Goal: Task Accomplishment & Management: Manage account settings

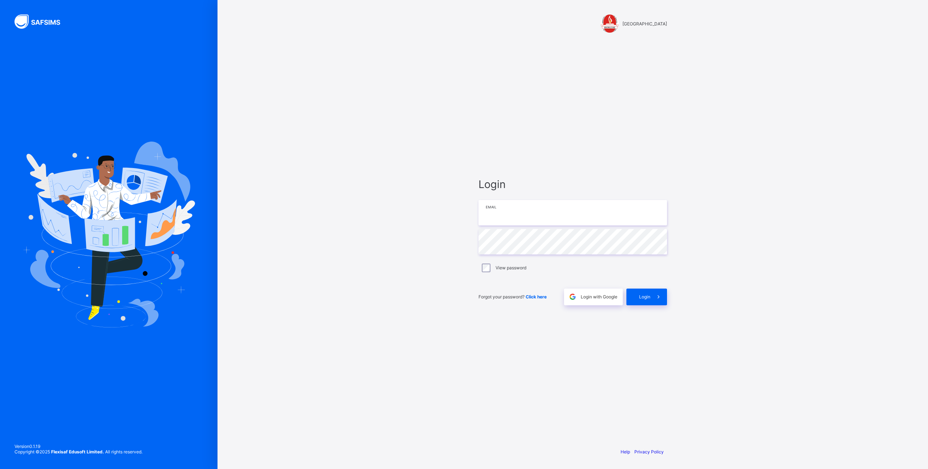
click at [614, 208] on input "email" at bounding box center [573, 212] width 189 height 25
type input "**********"
click at [549, 215] on input "email" at bounding box center [573, 212] width 189 height 25
type input "**********"
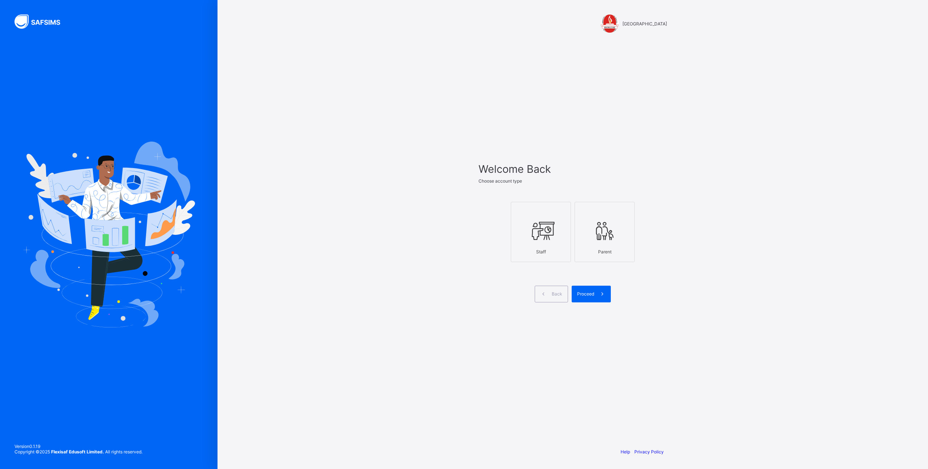
click at [544, 218] on div at bounding box center [541, 231] width 52 height 29
click at [591, 294] on span "Proceed" at bounding box center [585, 293] width 17 height 5
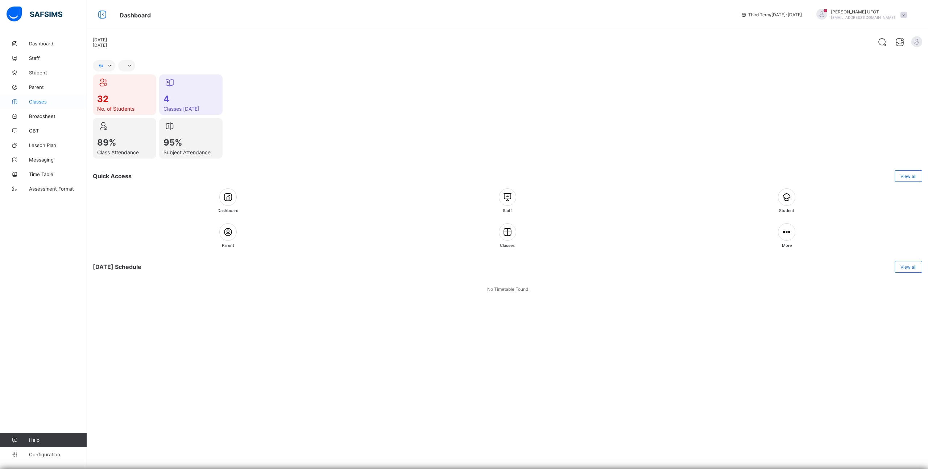
click at [50, 102] on span "Classes" at bounding box center [58, 102] width 58 height 6
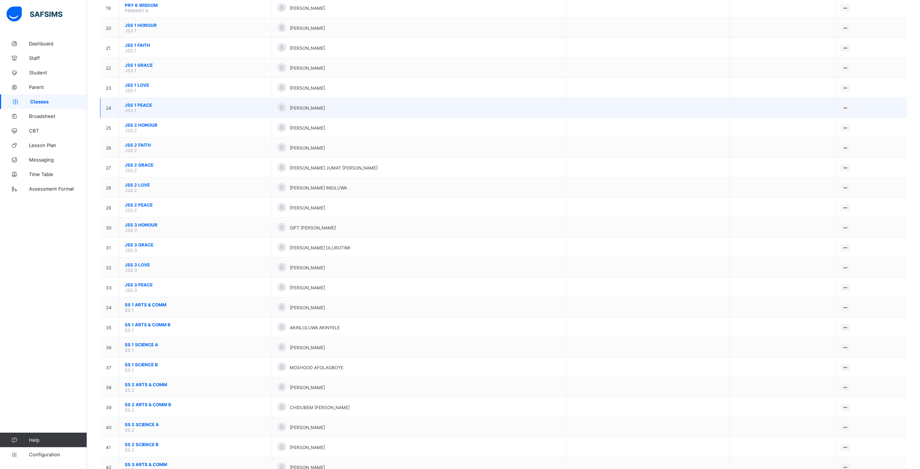
scroll to position [527, 0]
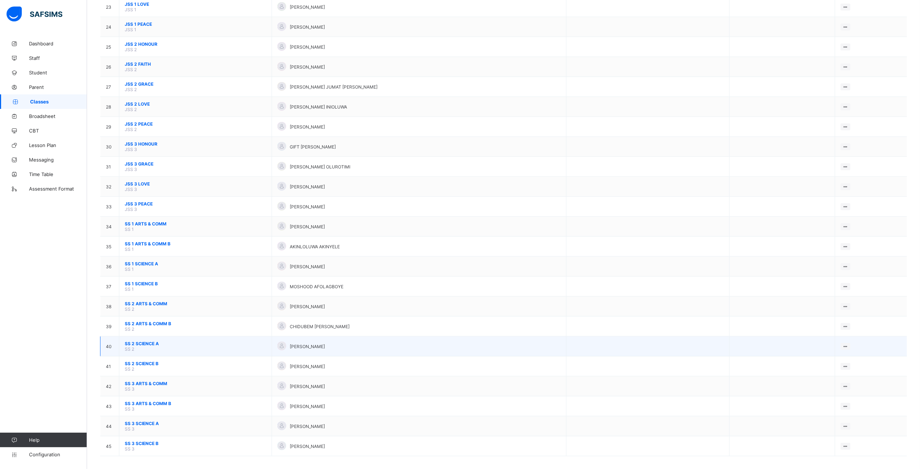
click at [150, 341] on span "SS 2 SCIENCE A" at bounding box center [195, 343] width 141 height 5
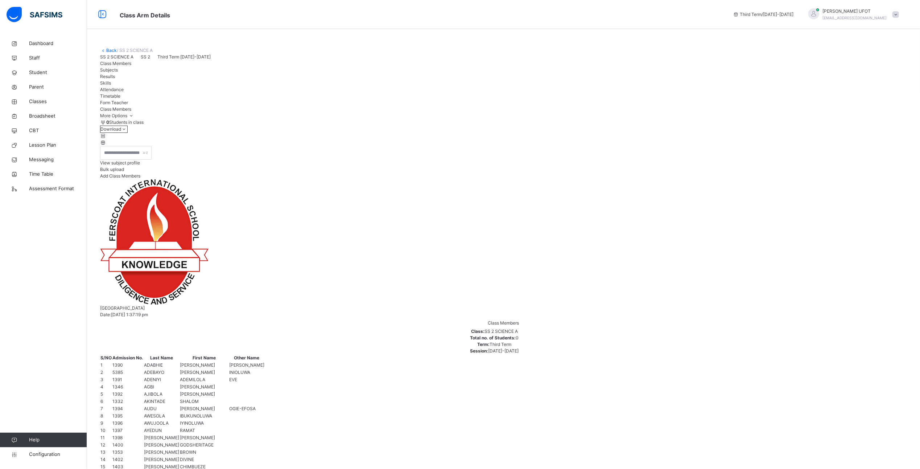
click at [106, 49] on link "Back" at bounding box center [111, 50] width 11 height 5
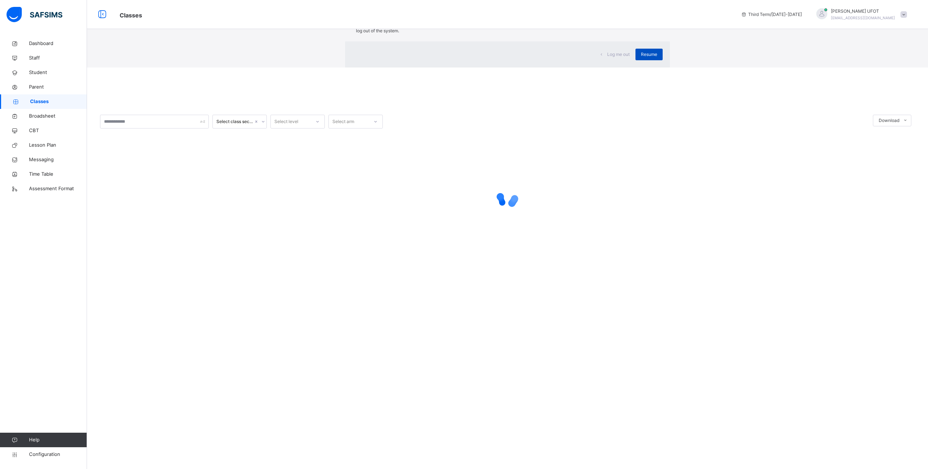
click at [641, 58] on span "Resume" at bounding box center [649, 54] width 16 height 7
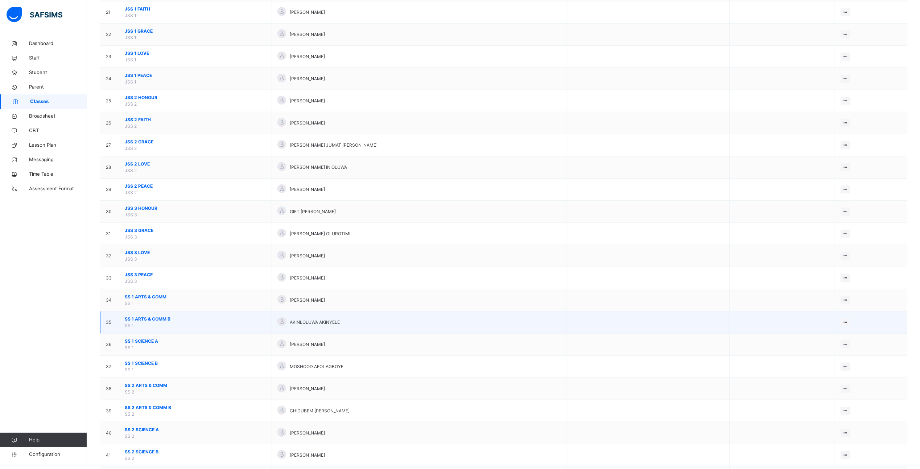
scroll to position [532, 0]
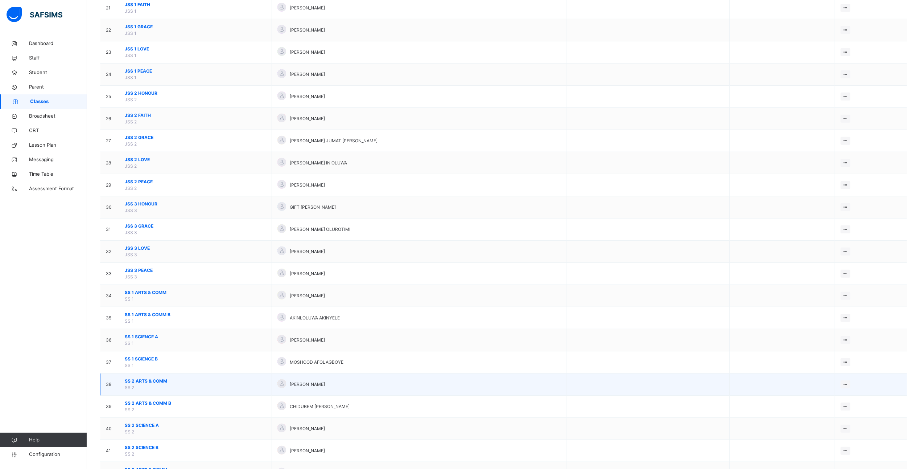
click at [147, 384] on span "SS 2 ARTS & COMM" at bounding box center [195, 381] width 141 height 7
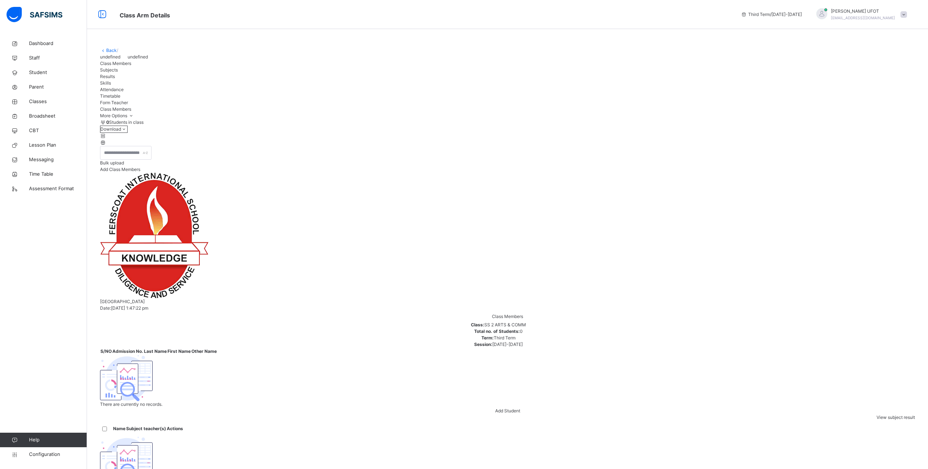
click at [904, 12] on span at bounding box center [904, 14] width 7 height 7
click at [834, 63] on span "Logout" at bounding box center [821, 59] width 25 height 8
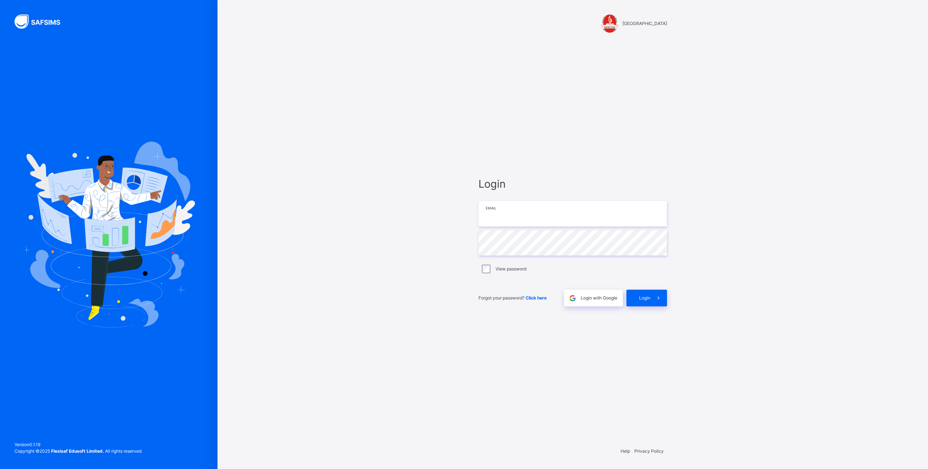
click at [579, 211] on input "email" at bounding box center [573, 213] width 189 height 25
type input "**********"
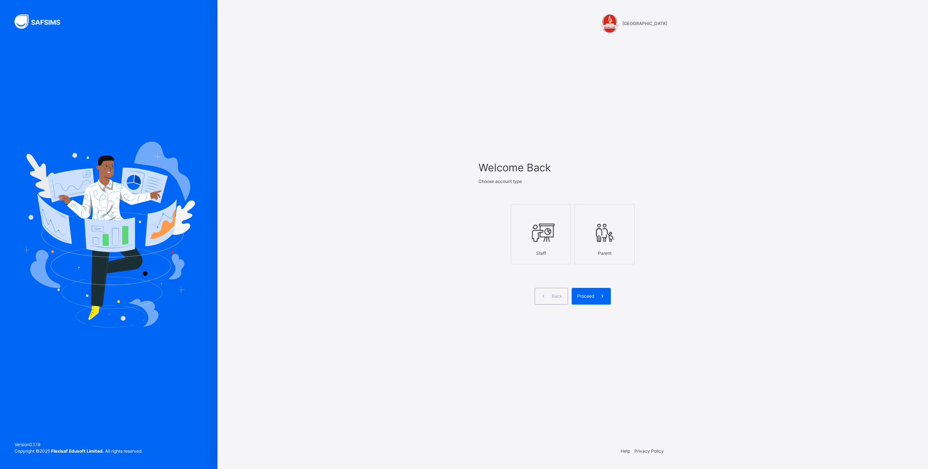
click at [556, 219] on div at bounding box center [541, 233] width 52 height 28
click at [595, 289] on span at bounding box center [602, 296] width 17 height 17
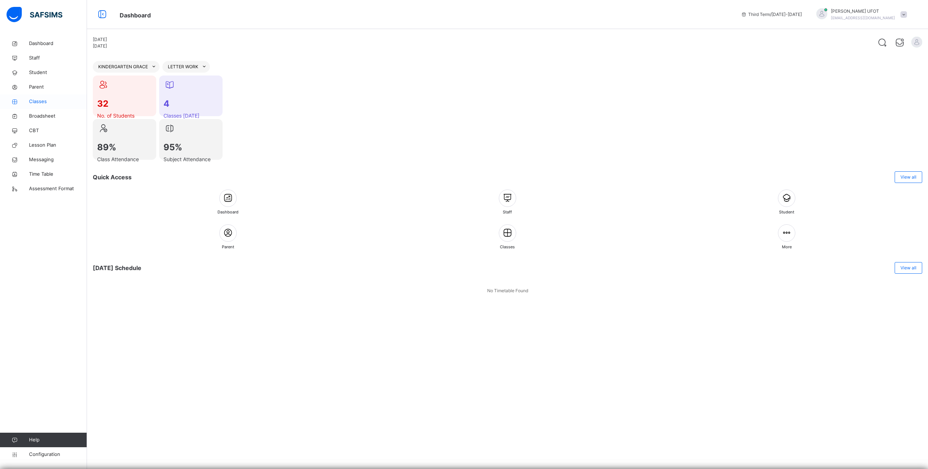
click at [59, 99] on span "Classes" at bounding box center [58, 101] width 58 height 7
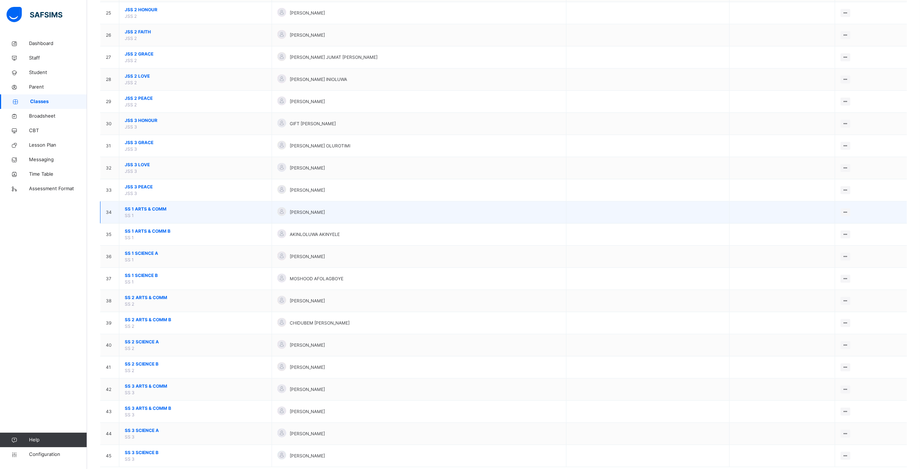
scroll to position [637, 0]
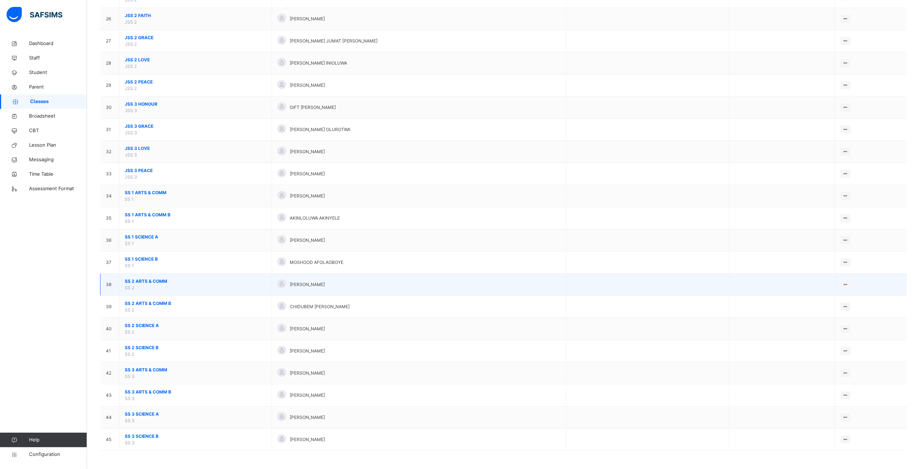
click at [148, 279] on span "SS 2 ARTS & COMM" at bounding box center [195, 281] width 141 height 7
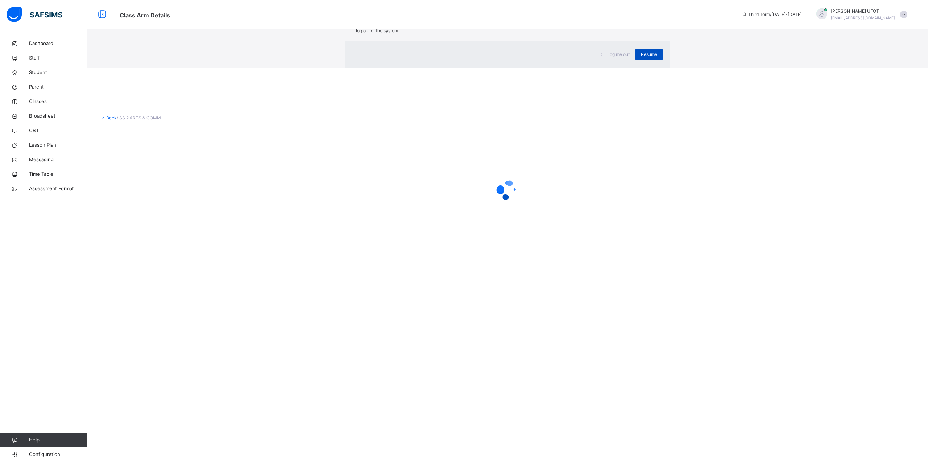
click at [641, 58] on span "Resume" at bounding box center [649, 54] width 16 height 7
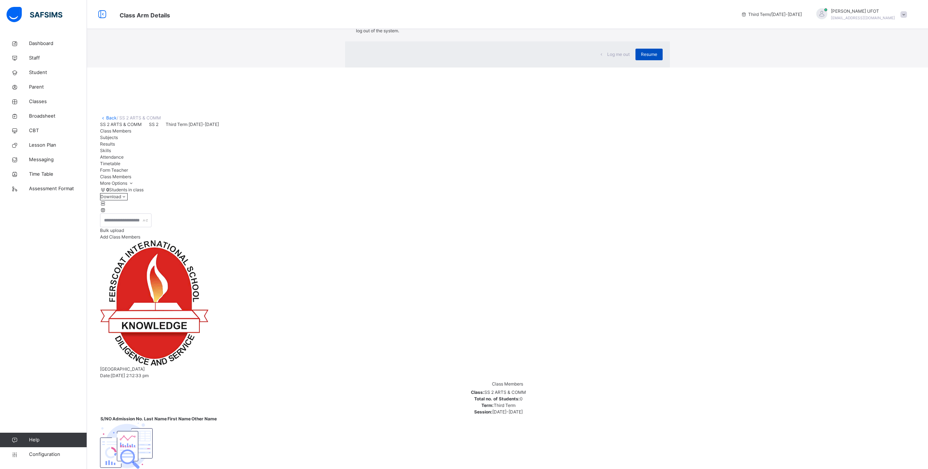
click at [641, 58] on span "Resume" at bounding box center [649, 54] width 16 height 7
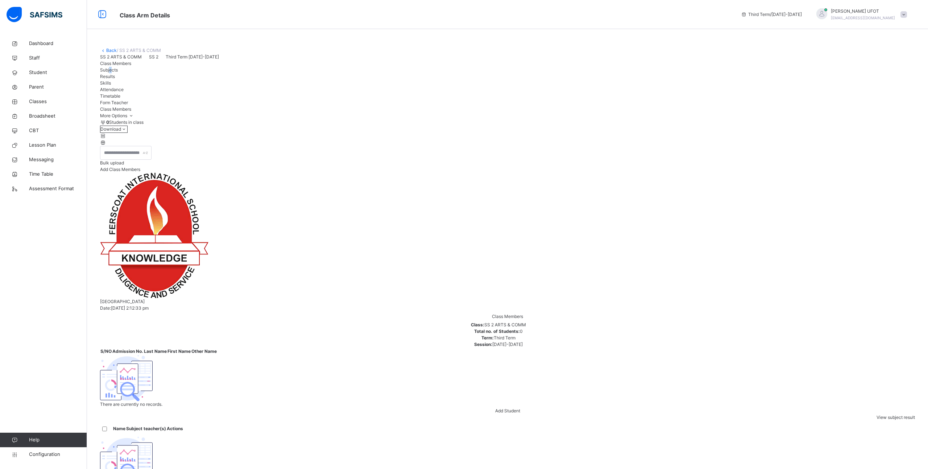
click at [118, 73] on span "Subjects" at bounding box center [109, 69] width 18 height 5
click at [115, 79] on span "Results" at bounding box center [107, 76] width 15 height 5
click at [896, 15] on div "[PERSON_NAME] [EMAIL_ADDRESS][DOMAIN_NAME]" at bounding box center [860, 14] width 102 height 13
drag, startPoint x: 883, startPoint y: 106, endPoint x: 878, endPoint y: 107, distance: 5.8
click at [834, 63] on span "Logout" at bounding box center [821, 59] width 25 height 8
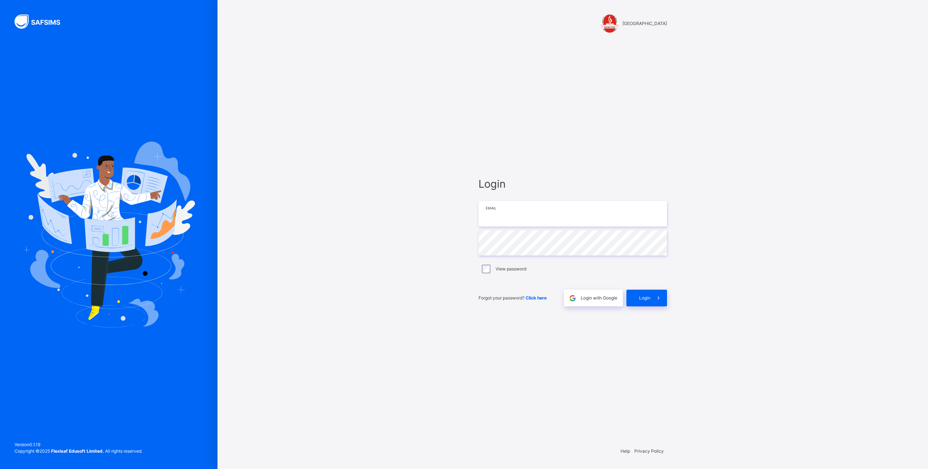
click at [541, 211] on input "email" at bounding box center [573, 213] width 189 height 25
type input "**********"
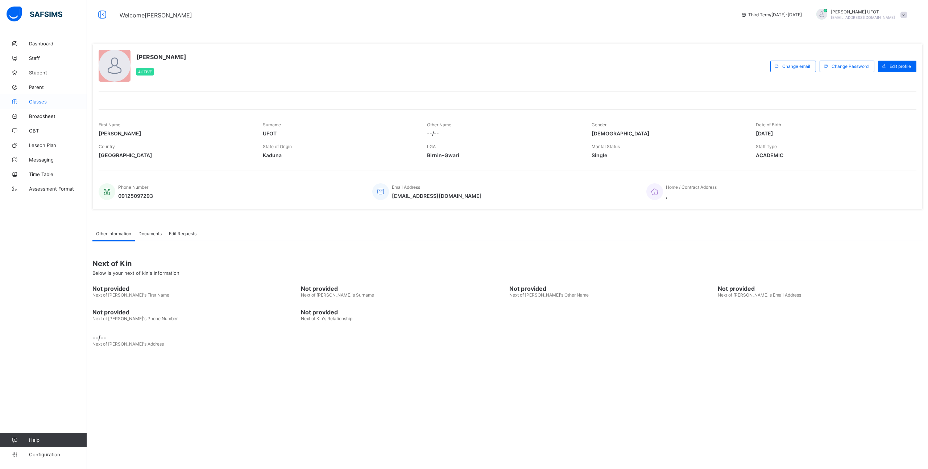
click at [51, 101] on span "Classes" at bounding box center [58, 102] width 58 height 6
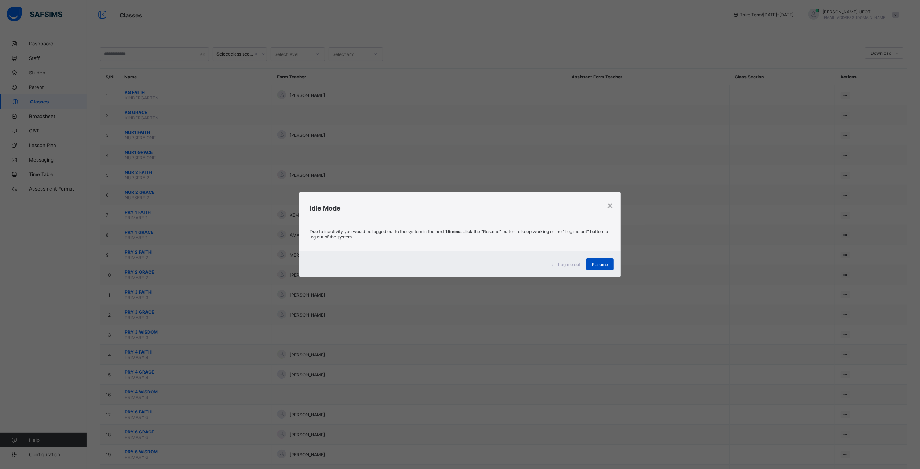
click at [602, 264] on span "Resume" at bounding box center [600, 263] width 16 height 5
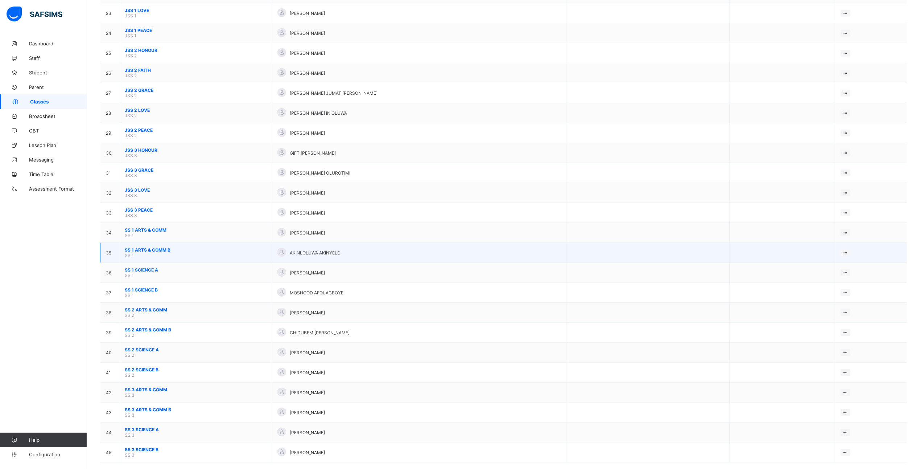
scroll to position [527, 0]
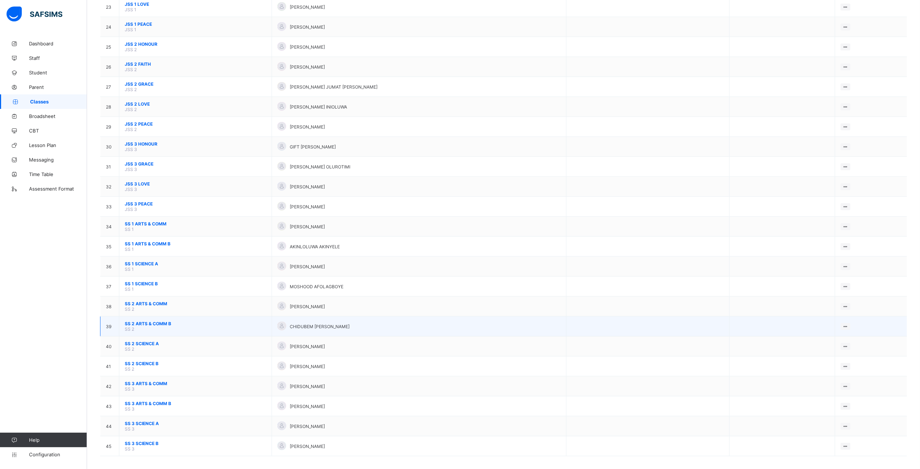
click at [154, 321] on span "SS 2 ARTS & COMM B" at bounding box center [195, 323] width 141 height 5
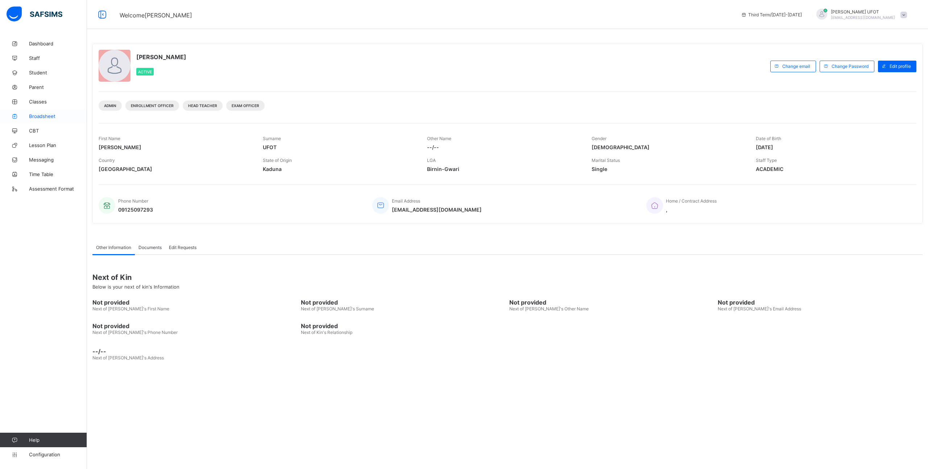
click at [43, 115] on span "Broadsheet" at bounding box center [58, 116] width 58 height 6
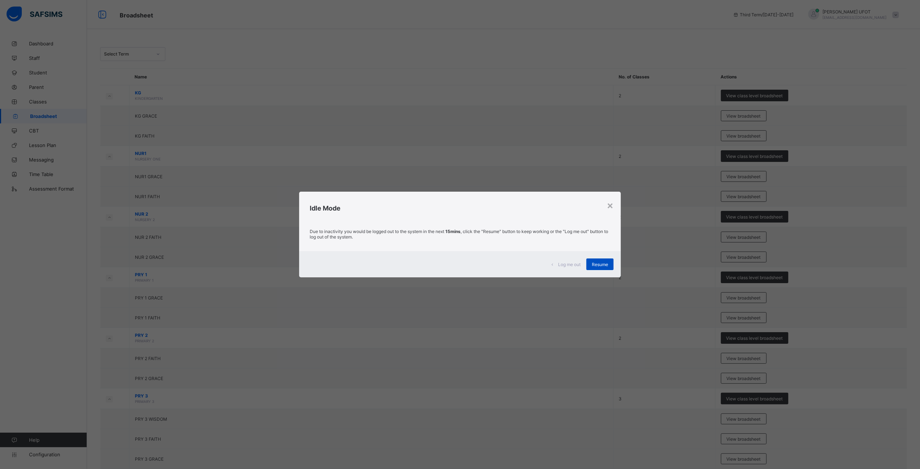
click at [603, 264] on span "Resume" at bounding box center [600, 263] width 16 height 5
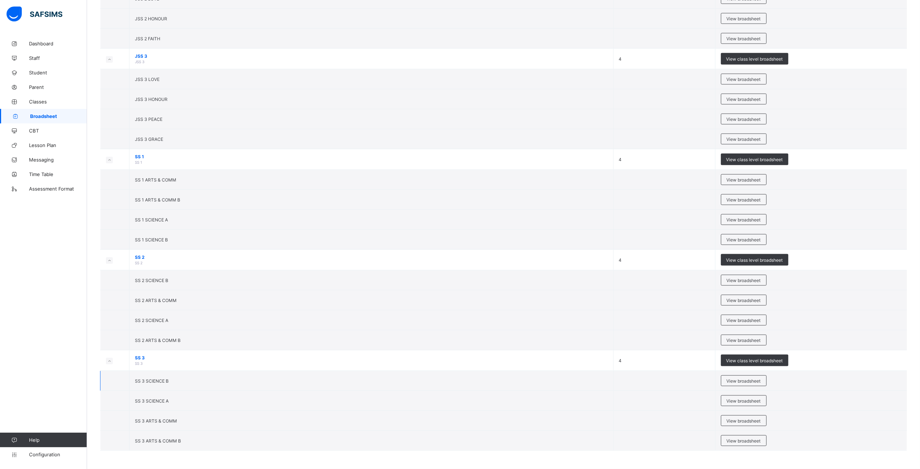
scroll to position [829, 0]
click at [756, 335] on div "View broadsheet" at bounding box center [744, 339] width 46 height 11
